Goal: Check status: Check status

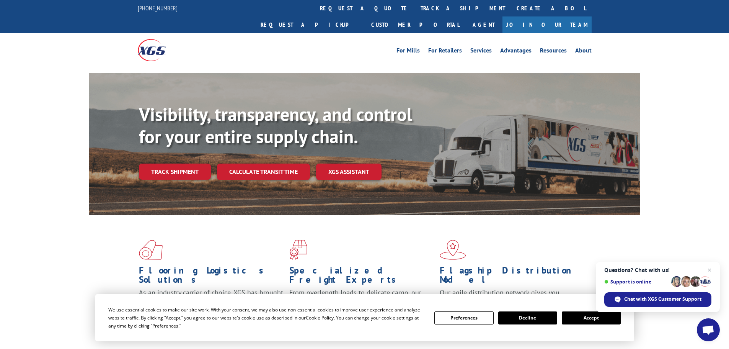
click at [352, 33] on div "For [PERSON_NAME] For Retailers Services Advantages Resources About For [PERSON…" at bounding box center [365, 50] width 454 height 34
click at [415, 11] on link "track a shipment" at bounding box center [463, 8] width 96 height 16
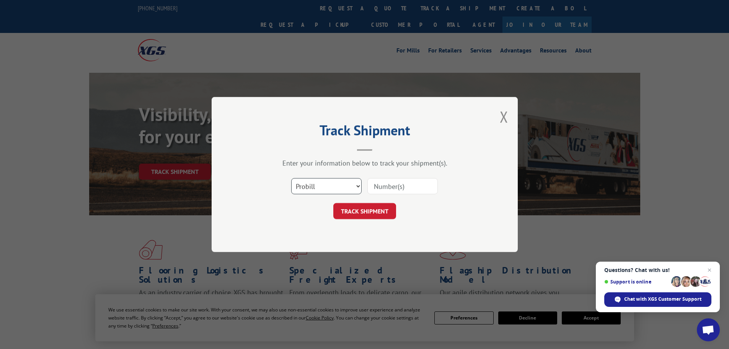
drag, startPoint x: 306, startPoint y: 184, endPoint x: 306, endPoint y: 193, distance: 9.2
click at [306, 184] on select "Select category... Probill BOL PO" at bounding box center [326, 186] width 70 height 16
select select "bol"
click at [291, 178] on select "Select category... Probill BOL PO" at bounding box center [326, 186] width 70 height 16
paste input "481700"
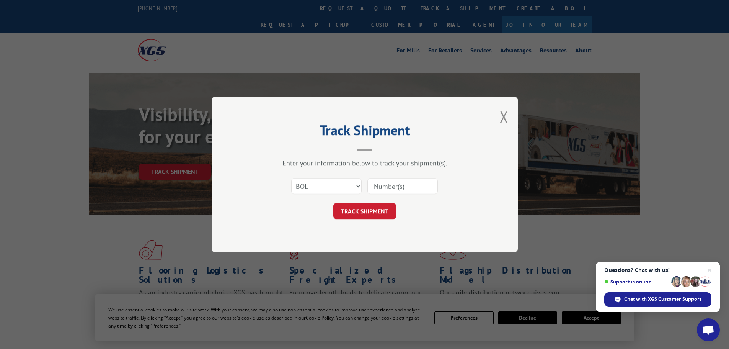
type input "481700"
click button "TRACK SHIPMENT" at bounding box center [364, 211] width 63 height 16
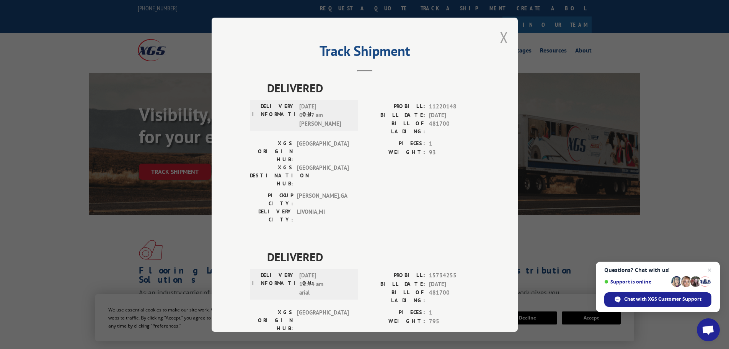
click at [502, 41] on button "Close modal" at bounding box center [504, 37] width 8 height 20
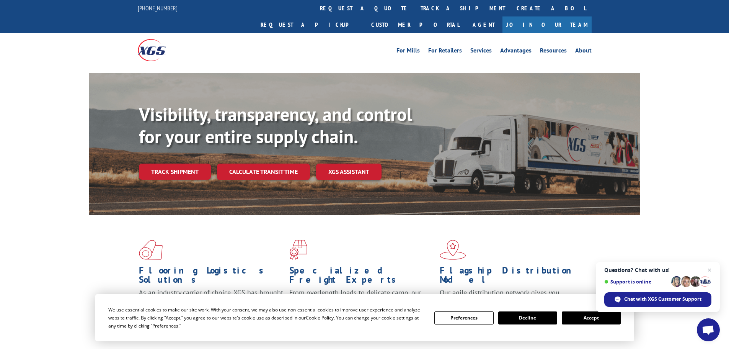
drag, startPoint x: 328, startPoint y: 5, endPoint x: 327, endPoint y: 32, distance: 27.2
click at [415, 5] on link "track a shipment" at bounding box center [463, 8] width 96 height 16
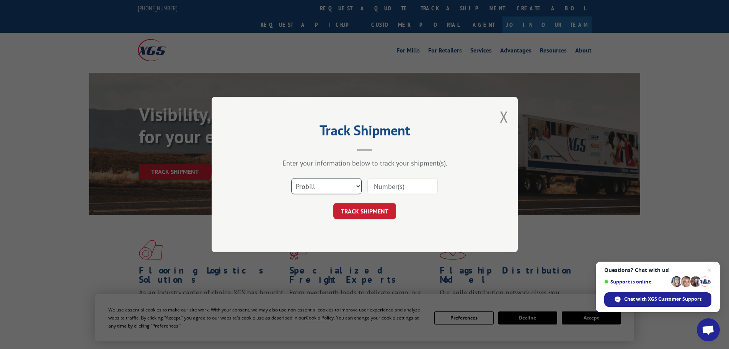
click at [324, 186] on select "Select category... Probill BOL PO" at bounding box center [326, 186] width 70 height 16
select select "bol"
click at [291, 178] on select "Select category... Probill BOL PO" at bounding box center [326, 186] width 70 height 16
paste input "7087232"
type input "7087232"
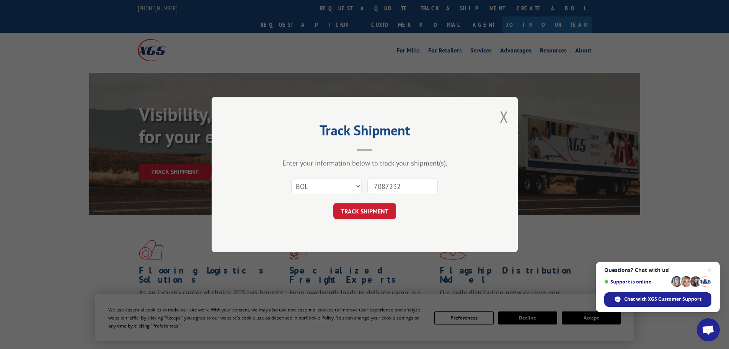
click button "TRACK SHIPMENT" at bounding box center [364, 211] width 63 height 16
